Goal: Navigation & Orientation: Find specific page/section

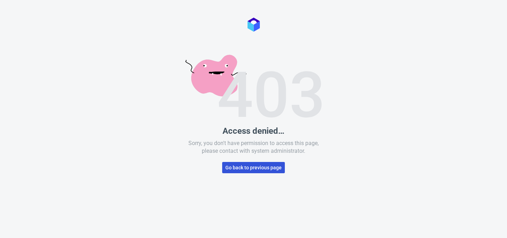
click at [245, 166] on span "Go back to previous page" at bounding box center [254, 167] width 56 height 5
click at [279, 166] on span "Go back to previous page" at bounding box center [254, 167] width 56 height 5
click at [254, 170] on span "Go back to previous page" at bounding box center [254, 167] width 56 height 5
click at [254, 169] on span "Go back to previous page" at bounding box center [254, 167] width 56 height 5
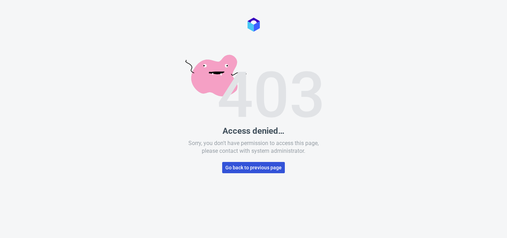
click at [266, 166] on span "Go back to previous page" at bounding box center [254, 167] width 56 height 5
click at [438, 183] on div "Access denied… Sorry, you don't have permission to access this page, please con…" at bounding box center [253, 119] width 507 height 238
click at [432, 167] on div "Access denied… Sorry, you don't have permission to access this page, please con…" at bounding box center [253, 119] width 507 height 238
click at [429, 167] on div "Access denied… Sorry, you don't have permission to access this page, please con…" at bounding box center [253, 119] width 507 height 238
click at [409, 108] on div "Access denied… Sorry, you don't have permission to access this page, please con…" at bounding box center [253, 119] width 507 height 238
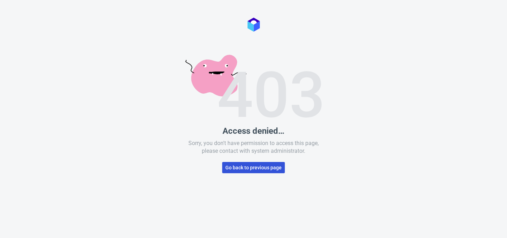
click at [264, 169] on span "Go back to previous page" at bounding box center [254, 167] width 56 height 5
click at [263, 169] on span "Go back to previous page" at bounding box center [254, 167] width 56 height 5
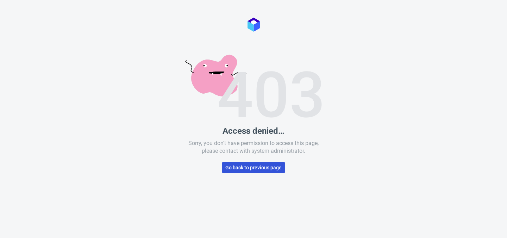
click at [263, 169] on span "Go back to previous page" at bounding box center [254, 167] width 56 height 5
click at [267, 171] on button "Go back to previous page" at bounding box center [253, 167] width 63 height 11
